Goal: Information Seeking & Learning: Check status

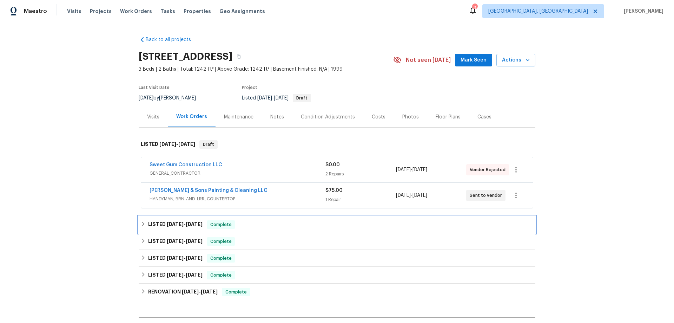
click at [148, 225] on h6 "LISTED 8/4/25 - 8/6/25" at bounding box center [175, 224] width 54 height 8
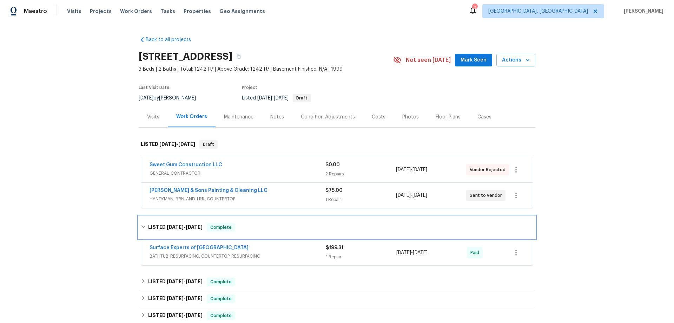
scroll to position [129, 0]
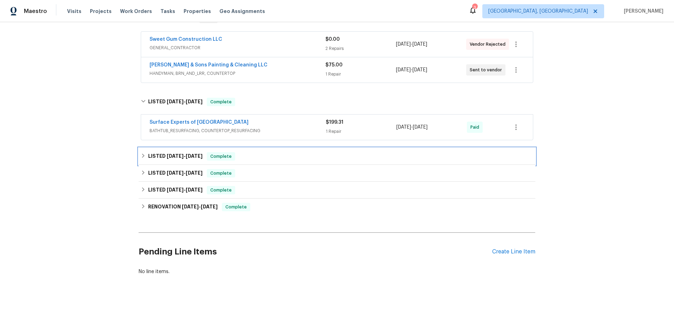
click at [153, 148] on div "LISTED 7/28/25 - 8/5/25 Complete" at bounding box center [337, 156] width 397 height 17
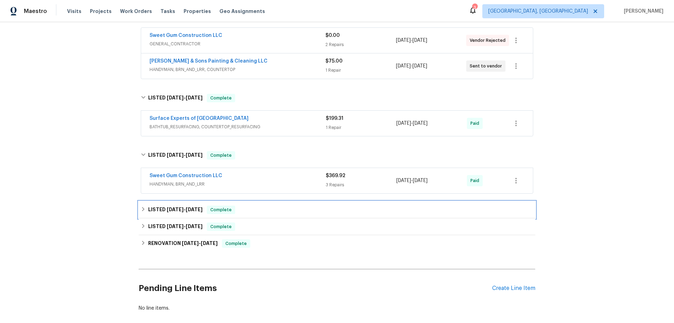
click at [145, 206] on div "LISTED 7/28/25 - 8/5/25 Complete" at bounding box center [337, 209] width 392 height 8
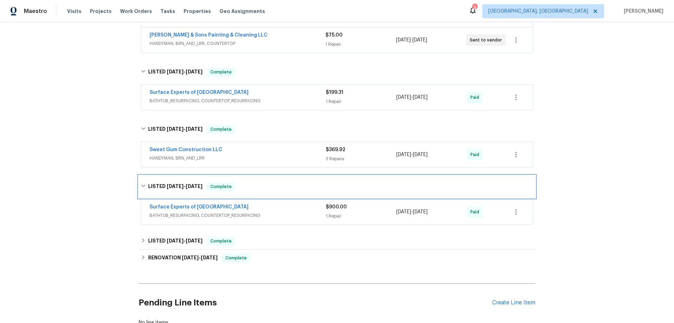
scroll to position [211, 0]
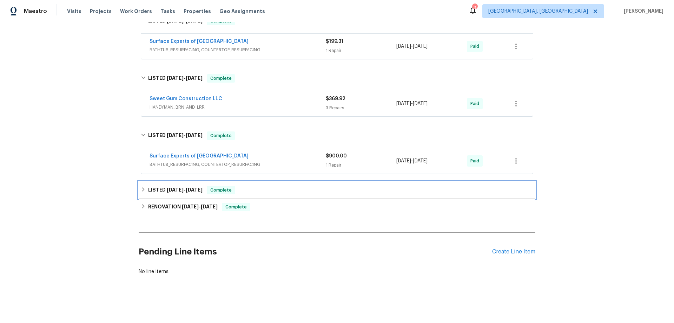
click at [152, 187] on h6 "LISTED 6/17/25 - 6/20/25" at bounding box center [175, 190] width 54 height 8
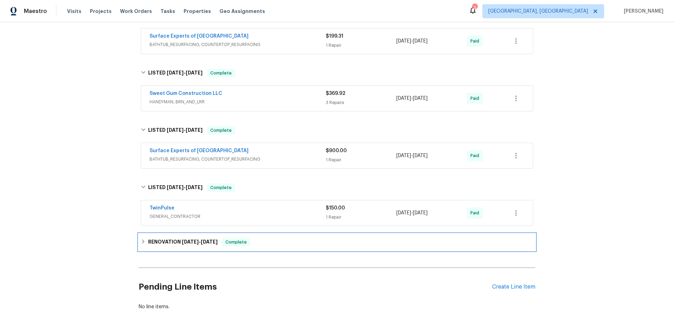
click at [158, 245] on div "RENOVATION 5/20/25 - 6/10/25 Complete" at bounding box center [337, 241] width 397 height 17
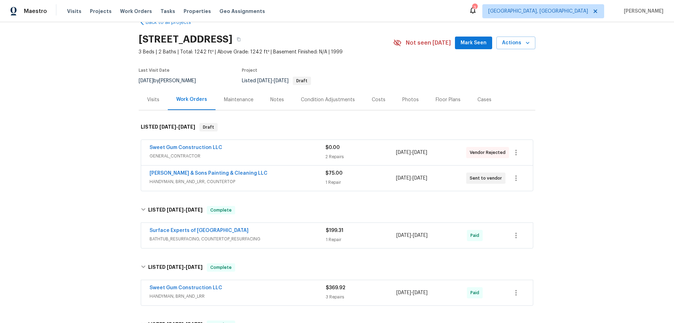
scroll to position [0, 0]
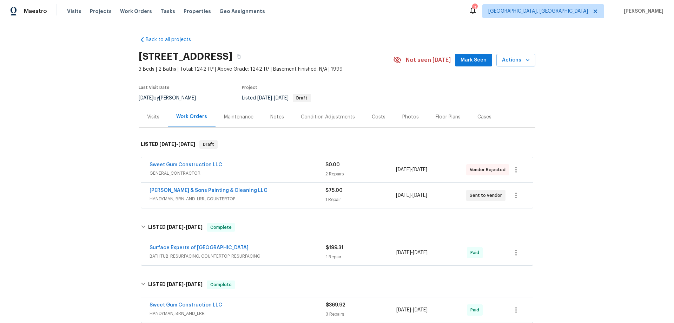
click at [91, 170] on div "Back to all projects 3509 Neptune Dr, Raleigh, NC 27604 3 Beds | 2 Baths | Tota…" at bounding box center [337, 172] width 674 height 301
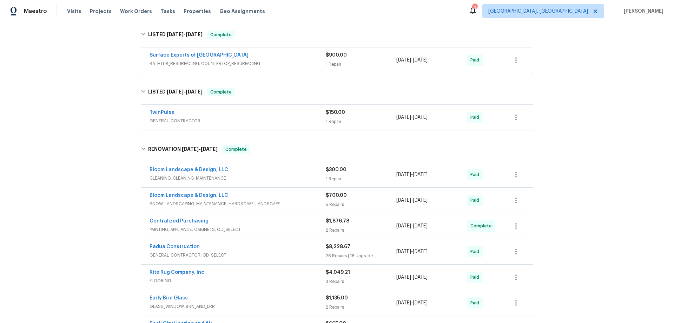
click at [92, 113] on div "Back to all projects 3509 Neptune Dr, Raleigh, NC 27604 3 Beds | 2 Baths | Tota…" at bounding box center [337, 172] width 674 height 301
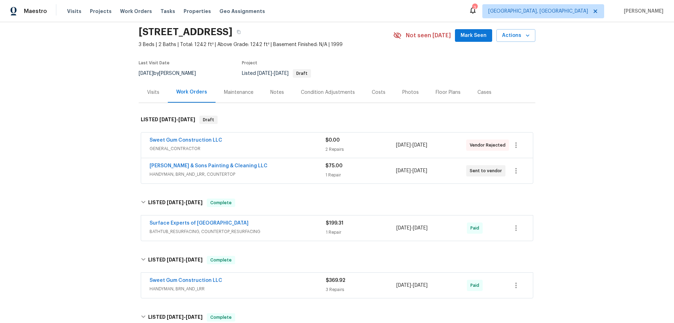
scroll to position [0, 0]
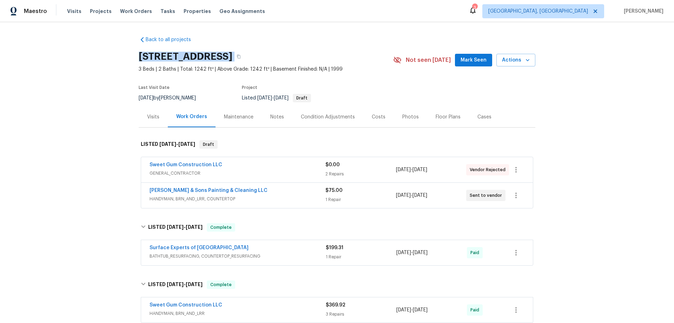
drag, startPoint x: 137, startPoint y: 59, endPoint x: 313, endPoint y: 56, distance: 175.6
click at [313, 56] on div "3509 Neptune Dr, Raleigh, NC 27604" at bounding box center [266, 56] width 255 height 18
click at [75, 133] on div "Back to all projects 3509 Neptune Dr, Raleigh, NC 27604 3 Beds | 2 Baths | Tota…" at bounding box center [337, 172] width 674 height 301
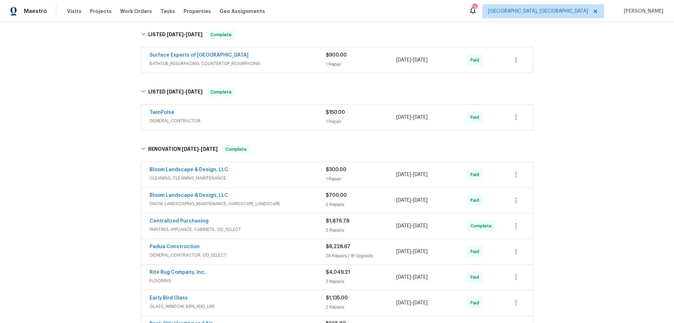
click at [98, 105] on div "Back to all projects 3509 Neptune Dr, Raleigh, NC 27604 3 Beds | 2 Baths | Tota…" at bounding box center [337, 172] width 674 height 301
click at [91, 143] on div "Back to all projects 3509 Neptune Dr, Raleigh, NC 27604 3 Beds | 2 Baths | Tota…" at bounding box center [337, 172] width 674 height 301
click at [103, 121] on div "Back to all projects 3509 Neptune Dr, Raleigh, NC 27604 3 Beds | 2 Baths | Tota…" at bounding box center [337, 172] width 674 height 301
click at [78, 112] on div "Back to all projects 3509 Neptune Dr, Raleigh, NC 27604 3 Beds | 2 Baths | Tota…" at bounding box center [337, 172] width 674 height 301
click at [84, 136] on div "Back to all projects 3509 Neptune Dr, Raleigh, NC 27604 3 Beds | 2 Baths | Tota…" at bounding box center [337, 172] width 674 height 301
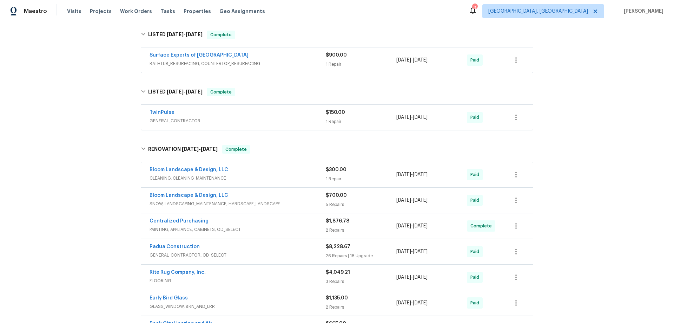
click at [89, 147] on div "Back to all projects 3509 Neptune Dr, Raleigh, NC 27604 3 Beds | 2 Baths | Tota…" at bounding box center [337, 172] width 674 height 301
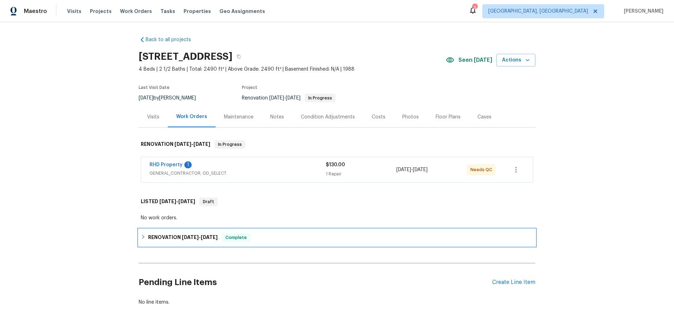
click at [140, 232] on div "RENOVATION 7/28/25 - 8/15/25 Complete" at bounding box center [337, 237] width 397 height 17
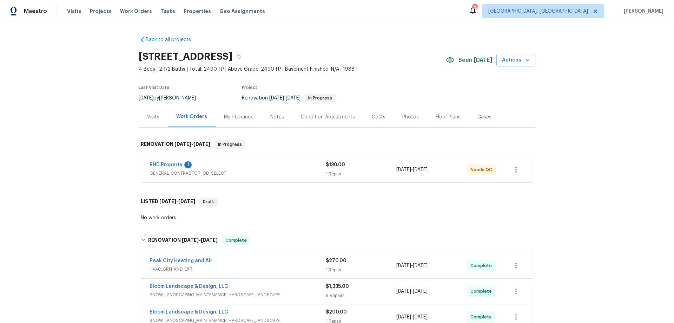
click at [83, 148] on div "Back to all projects 316 Arlington Rdg, Cary, NC 27513 4 Beds | 2 1/2 Baths | T…" at bounding box center [337, 172] width 674 height 301
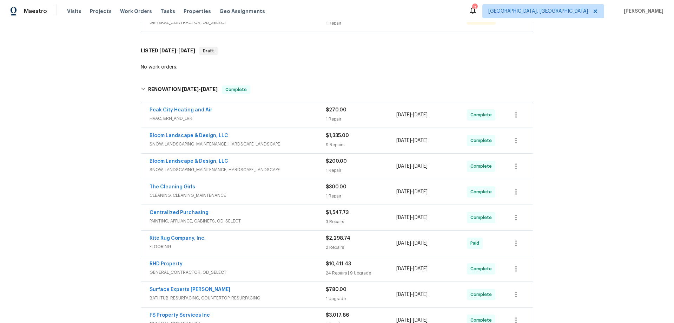
click at [87, 95] on div "Back to all projects 316 Arlington Rdg, Cary, NC 27513 4 Beds | 2 1/2 Baths | T…" at bounding box center [337, 172] width 674 height 301
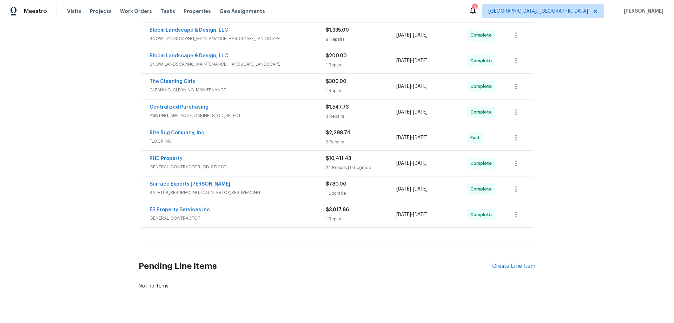
scroll to position [80, 0]
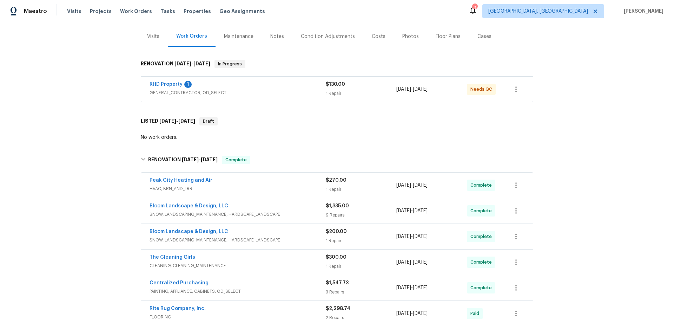
click at [97, 120] on div "Back to all projects 316 Arlington Rdg, Cary, NC 27513 4 Beds | 2 1/2 Baths | T…" at bounding box center [337, 172] width 674 height 301
click at [92, 127] on div "Back to all projects 316 Arlington Rdg, Cary, NC 27513 4 Beds | 2 1/2 Baths | T…" at bounding box center [337, 172] width 674 height 301
click at [88, 174] on div "Back to all projects 316 Arlington Rdg, Cary, NC 27513 4 Beds | 2 1/2 Baths | T…" at bounding box center [337, 172] width 674 height 301
click at [101, 94] on div "Back to all projects 316 Arlington Rdg, Cary, NC 27513 4 Beds | 2 1/2 Baths | T…" at bounding box center [337, 172] width 674 height 301
click at [82, 119] on div "Back to all projects 316 Arlington Rdg, Cary, NC 27513 4 Beds | 2 1/2 Baths | T…" at bounding box center [337, 172] width 674 height 301
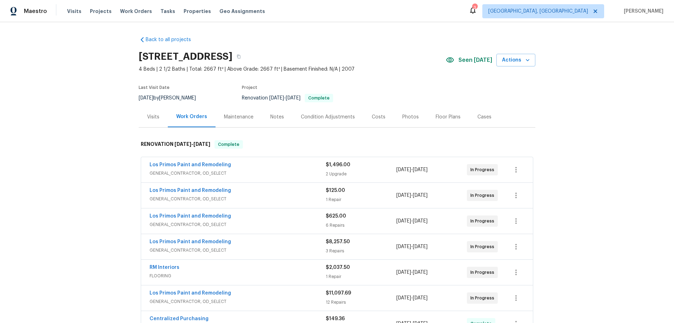
click at [82, 143] on div "Back to all projects 11007 Anarbor Fld, San Antonio, TX 78254 4 Beds | 2 1/2 Ba…" at bounding box center [337, 172] width 674 height 301
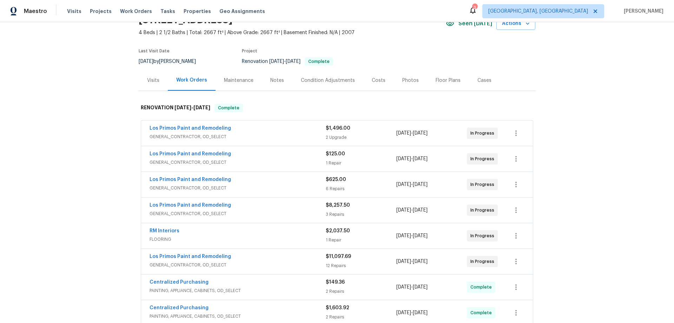
click at [81, 137] on div "Back to all projects 11007 Anarbor Fld, San Antonio, TX 78254 4 Beds | 2 1/2 Ba…" at bounding box center [337, 172] width 674 height 301
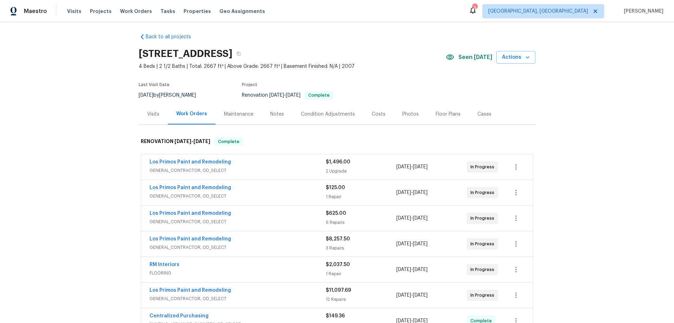
scroll to position [0, 0]
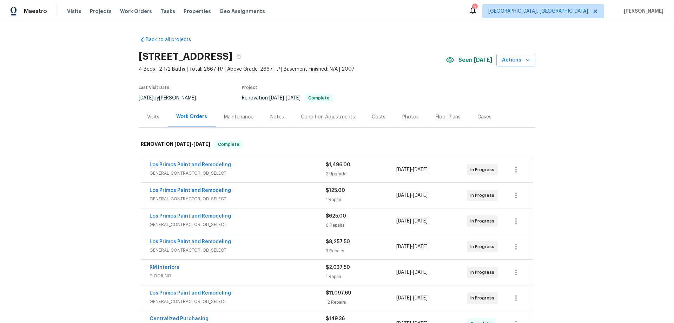
click at [86, 140] on div "Back to all projects 11007 Anarbor Fld, San Antonio, TX 78254 4 Beds | 2 1/2 Ba…" at bounding box center [337, 172] width 674 height 301
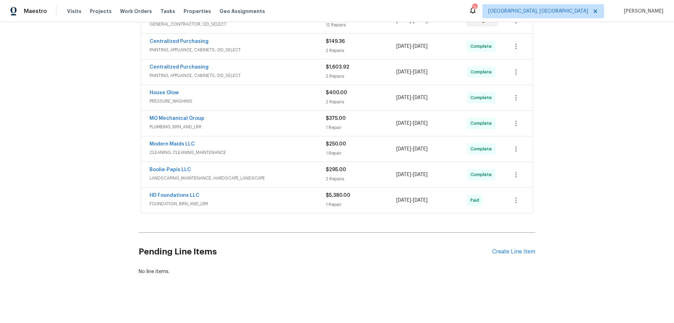
click at [99, 121] on div "Back to all projects 11007 Anarbor Fld, San Antonio, TX 78254 4 Beds | 2 1/2 Ba…" at bounding box center [337, 172] width 674 height 301
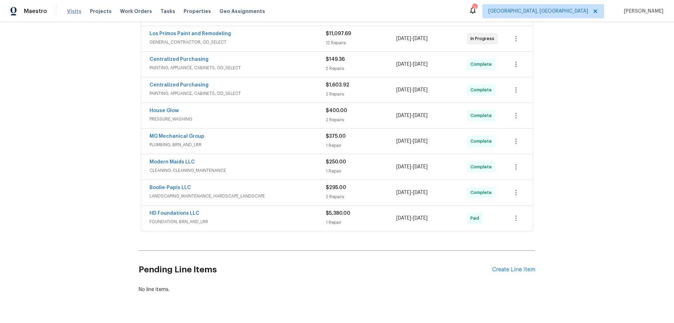
scroll to position [247, 0]
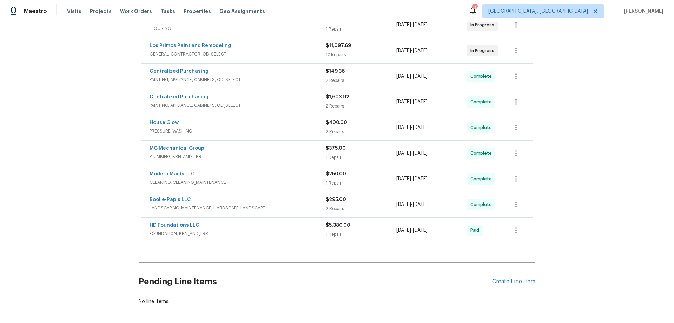
click at [84, 169] on div "Back to all projects 11007 Anarbor Fld, San Antonio, TX 78254 4 Beds | 2 1/2 Ba…" at bounding box center [337, 172] width 674 height 301
click at [96, 161] on div "Back to all projects 11007 Anarbor Fld, San Antonio, TX 78254 4 Beds | 2 1/2 Ba…" at bounding box center [337, 172] width 674 height 301
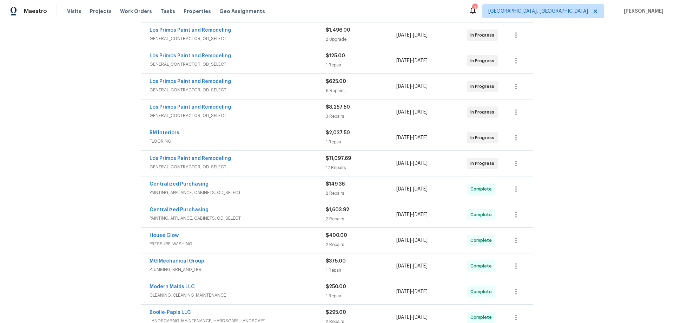
scroll to position [0, 0]
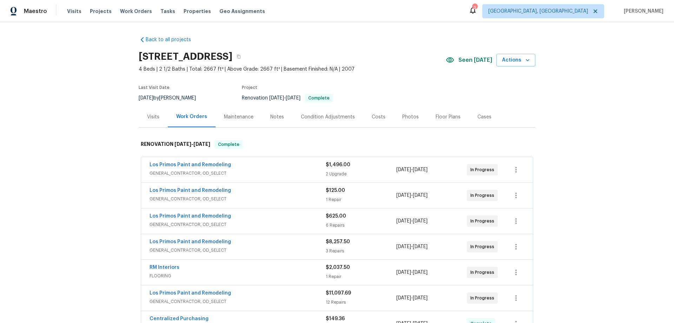
click at [93, 167] on div "Back to all projects 11007 Anarbor Fld, San Antonio, TX 78254 4 Beds | 2 1/2 Ba…" at bounding box center [337, 172] width 674 height 301
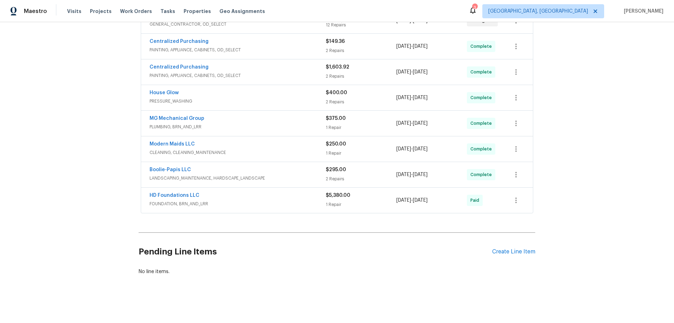
click at [96, 111] on div "Back to all projects 11007 Anarbor Fld, San Antonio, TX 78254 4 Beds | 2 1/2 Ba…" at bounding box center [337, 172] width 674 height 301
click at [101, 134] on div "Back to all projects 11007 Anarbor Fld, San Antonio, TX 78254 4 Beds | 2 1/2 Ba…" at bounding box center [337, 172] width 674 height 301
click at [120, 144] on div "Back to all projects 11007 Anarbor Fld, San Antonio, TX 78254 4 Beds | 2 1/2 Ba…" at bounding box center [337, 172] width 674 height 301
click at [87, 112] on div "Back to all projects 11007 Anarbor Fld, San Antonio, TX 78254 4 Beds | 2 1/2 Ba…" at bounding box center [337, 172] width 674 height 301
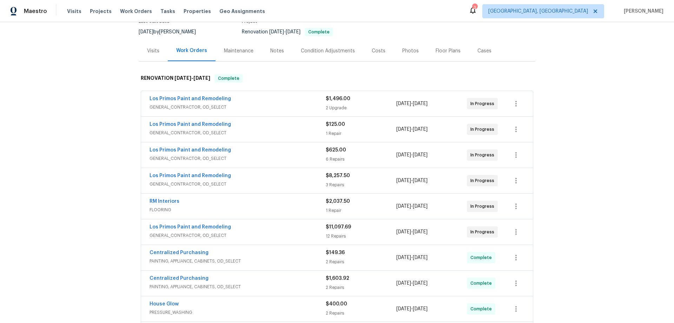
scroll to position [0, 0]
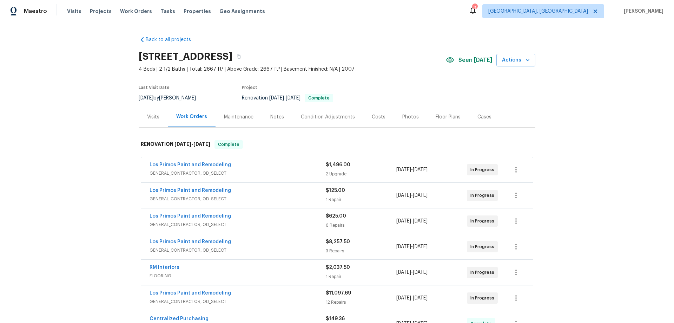
click at [107, 152] on div "Back to all projects 11007 Anarbor Fld, San Antonio, TX 78254 4 Beds | 2 1/2 Ba…" at bounding box center [337, 172] width 674 height 301
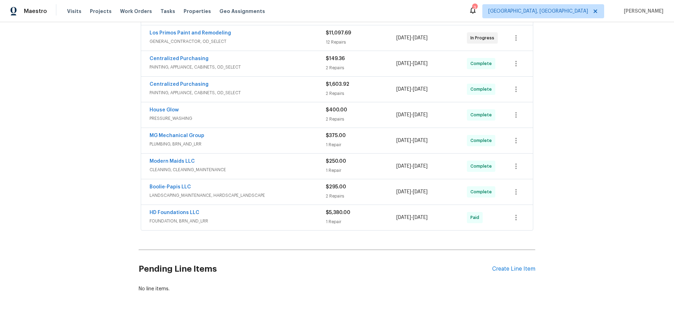
click at [100, 61] on div "Back to all projects 11007 Anarbor Fld, San Antonio, TX 78254 4 Beds | 2 1/2 Ba…" at bounding box center [337, 172] width 674 height 301
click at [89, 139] on div "Back to all projects 11007 Anarbor Fld, San Antonio, TX 78254 4 Beds | 2 1/2 Ba…" at bounding box center [337, 172] width 674 height 301
click at [93, 146] on div "Back to all projects 11007 Anarbor Fld, San Antonio, TX 78254 4 Beds | 2 1/2 Ba…" at bounding box center [337, 172] width 674 height 301
click at [96, 92] on div "Back to all projects 11007 Anarbor Fld, San Antonio, TX 78254 4 Beds | 2 1/2 Ba…" at bounding box center [337, 172] width 674 height 301
click at [86, 117] on div "Back to all projects 11007 Anarbor Fld, San Antonio, TX 78254 4 Beds | 2 1/2 Ba…" at bounding box center [337, 172] width 674 height 301
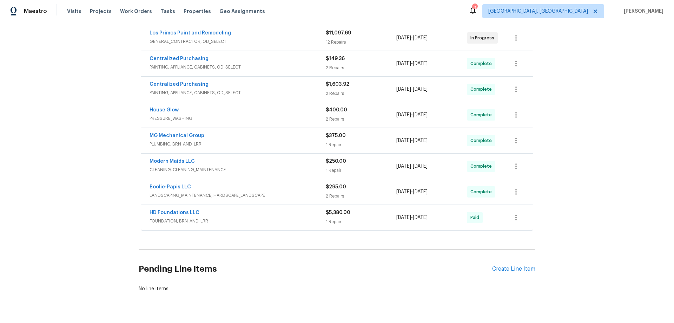
click at [86, 117] on div "Back to all projects 11007 Anarbor Fld, San Antonio, TX 78254 4 Beds | 2 1/2 Ba…" at bounding box center [337, 172] width 674 height 301
click at [62, 148] on div "Back to all projects 11007 Anarbor Fld, San Antonio, TX 78254 4 Beds | 2 1/2 Ba…" at bounding box center [337, 172] width 674 height 301
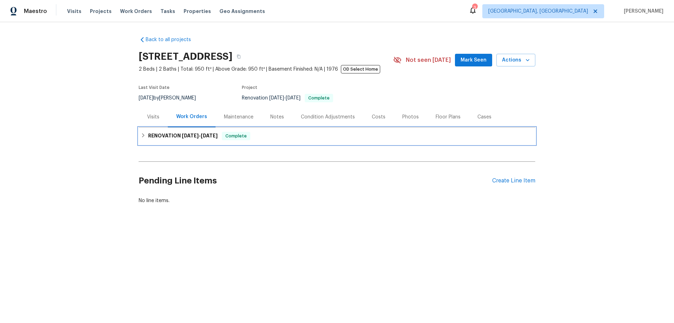
click at [148, 137] on h6 "RENOVATION [DATE] - [DATE]" at bounding box center [183, 136] width 70 height 8
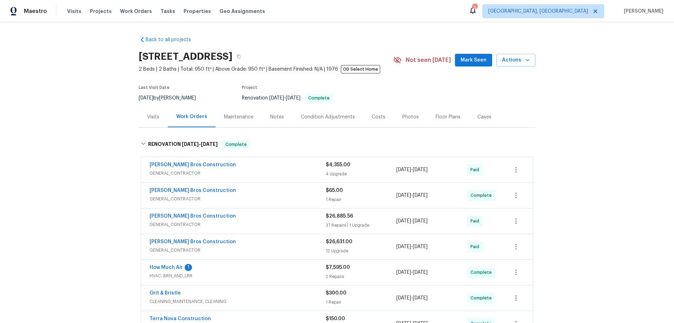
click at [111, 141] on div "Back to all projects 5708 Baltimore Dr Unit 390, La Mesa, CA 91942 2 Beds | 2 B…" at bounding box center [337, 172] width 674 height 301
click at [112, 158] on div "Back to all projects 5708 Baltimore Dr Unit 390, La Mesa, CA 91942 2 Beds | 2 B…" at bounding box center [337, 172] width 674 height 301
click at [94, 162] on div "Back to all projects 5708 Baltimore Dr Unit 390, La Mesa, CA 91942 2 Beds | 2 B…" at bounding box center [337, 172] width 674 height 301
click at [84, 106] on div "Back to all projects 5708 Baltimore Dr Unit 390, La Mesa, CA 91942 2 Beds | 2 B…" at bounding box center [337, 172] width 674 height 301
click at [89, 94] on div "Back to all projects 5708 Baltimore Dr Unit 390, La Mesa, CA 91942 2 Beds | 2 B…" at bounding box center [337, 172] width 674 height 301
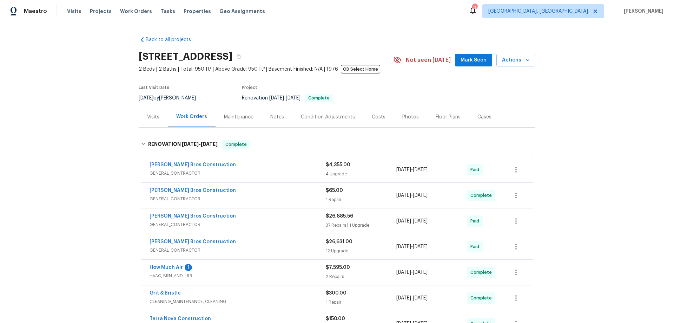
click at [89, 94] on div "Back to all projects 5708 Baltimore Dr Unit 390, La Mesa, CA 91942 2 Beds | 2 B…" at bounding box center [337, 172] width 674 height 301
click at [94, 157] on div "Back to all projects 5708 Baltimore Dr Unit 390, La Mesa, CA 91942 2 Beds | 2 B…" at bounding box center [337, 172] width 674 height 301
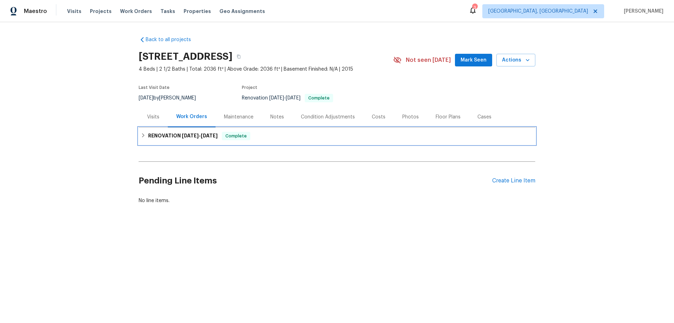
click at [151, 139] on h6 "RENOVATION [DATE] - [DATE]" at bounding box center [183, 136] width 70 height 8
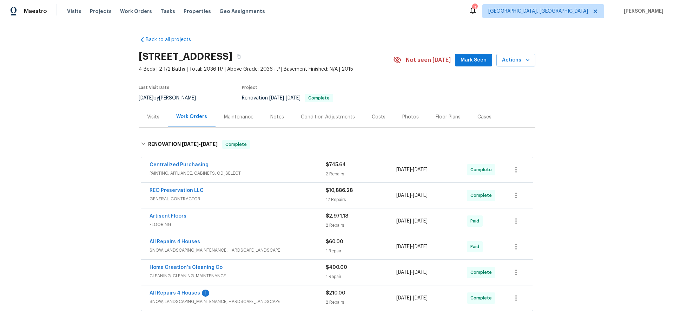
click at [103, 151] on div "Back to all projects [STREET_ADDRESS] 4 Beds | 2 1/2 Baths | Total: 2036 ft² | …" at bounding box center [337, 172] width 674 height 301
click at [107, 149] on div "Back to all projects [STREET_ADDRESS] 4 Beds | 2 1/2 Baths | Total: 2036 ft² | …" at bounding box center [337, 172] width 674 height 301
click at [90, 152] on div "Back to all projects 113 Wyndcrest Ct, Lake Saint Louis, MO 63367 4 Beds | 2 1/…" at bounding box center [337, 172] width 674 height 301
click at [87, 97] on div "Back to all projects 113 Wyndcrest Ct, Lake Saint Louis, MO 63367 4 Beds | 2 1/…" at bounding box center [337, 172] width 674 height 301
click at [100, 119] on div "Back to all projects 113 Wyndcrest Ct, Lake Saint Louis, MO 63367 4 Beds | 2 1/…" at bounding box center [337, 172] width 674 height 301
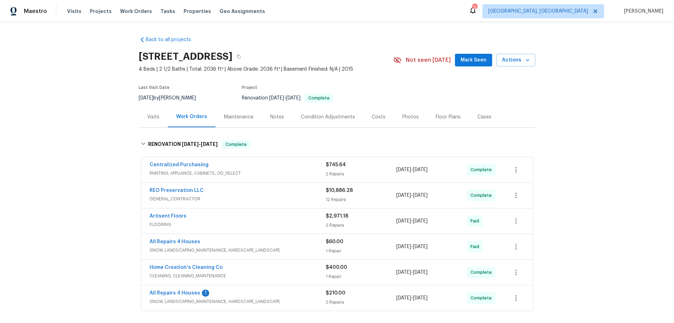
click at [86, 167] on div "Back to all projects 113 Wyndcrest Ct, Lake Saint Louis, MO 63367 4 Beds | 2 1/…" at bounding box center [337, 172] width 674 height 301
click at [100, 79] on div "Back to all projects 113 Wyndcrest Ct, Lake Saint Louis, MO 63367 4 Beds | 2 1/…" at bounding box center [337, 172] width 674 height 301
click at [92, 128] on div "Back to all projects 113 Wyndcrest Ct, Lake Saint Louis, MO 63367 4 Beds | 2 1/…" at bounding box center [337, 172] width 674 height 301
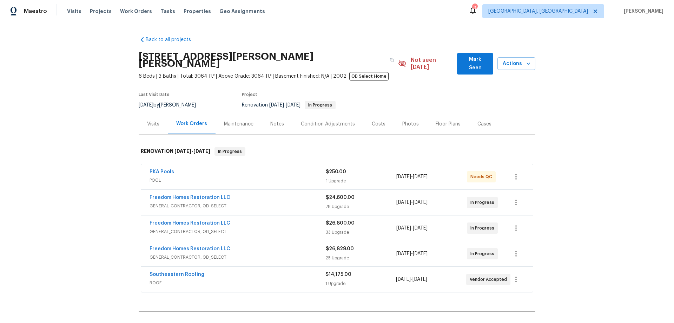
click at [106, 165] on div "Back to all projects [STREET_ADDRESS][PERSON_NAME][PERSON_NAME] 6 Beds | 3 Bath…" at bounding box center [337, 172] width 674 height 301
click at [106, 172] on div "Back to all projects [STREET_ADDRESS][PERSON_NAME][PERSON_NAME] 6 Beds | 3 Bath…" at bounding box center [337, 172] width 674 height 301
click at [108, 153] on div "Back to all projects [STREET_ADDRESS][PERSON_NAME][PERSON_NAME] 6 Beds | 3 Bath…" at bounding box center [337, 172] width 674 height 301
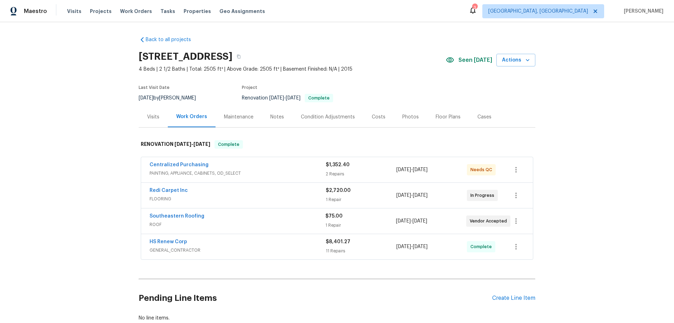
click at [101, 180] on div "Back to all projects [STREET_ADDRESS] 4 Beds | 2 1/2 Baths | Total: 2505 ft² | …" at bounding box center [337, 172] width 674 height 301
click at [104, 91] on div "Back to all projects [STREET_ADDRESS] 4 Beds | 2 1/2 Baths | Total: 2505 ft² | …" at bounding box center [337, 172] width 674 height 301
click at [108, 81] on div "Back to all projects [STREET_ADDRESS] 4 Beds | 2 1/2 Baths | Total: 2505 ft² | …" at bounding box center [337, 172] width 674 height 301
